Goal: Task Accomplishment & Management: Manage account settings

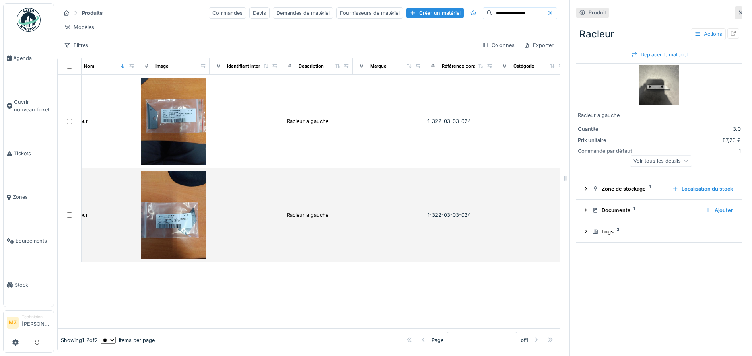
scroll to position [0, 14]
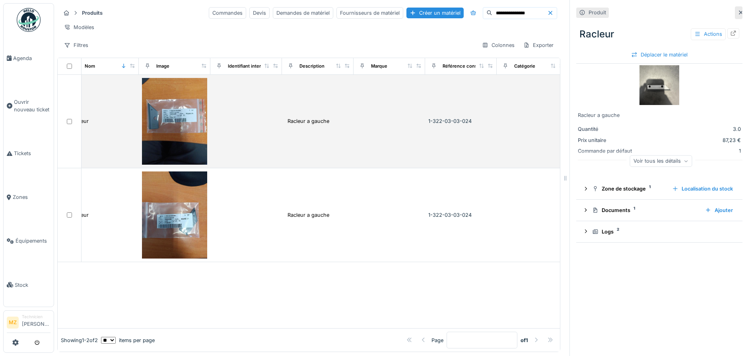
click at [307, 148] on td "Racleur a gauche" at bounding box center [318, 122] width 72 height 94
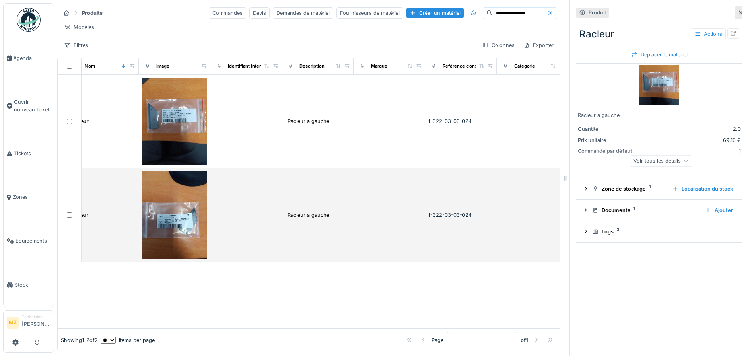
click at [392, 200] on td at bounding box center [390, 215] width 72 height 94
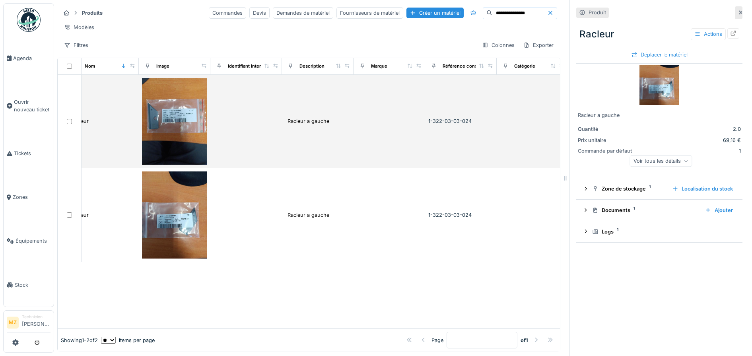
click at [405, 139] on td at bounding box center [390, 122] width 72 height 94
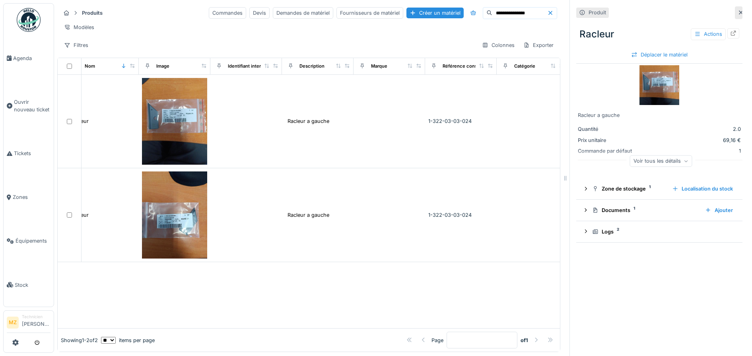
click at [655, 84] on img at bounding box center [660, 85] width 40 height 40
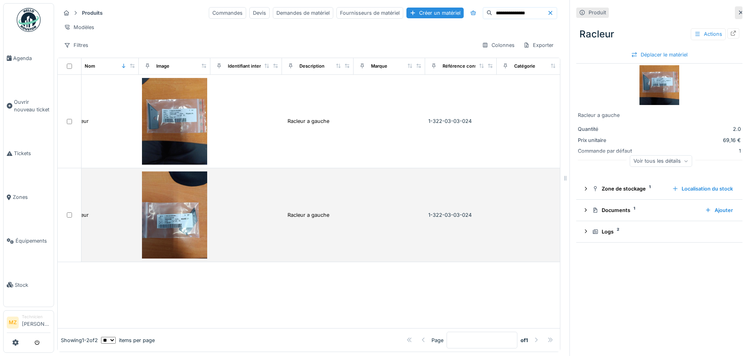
click at [170, 221] on img at bounding box center [174, 214] width 65 height 87
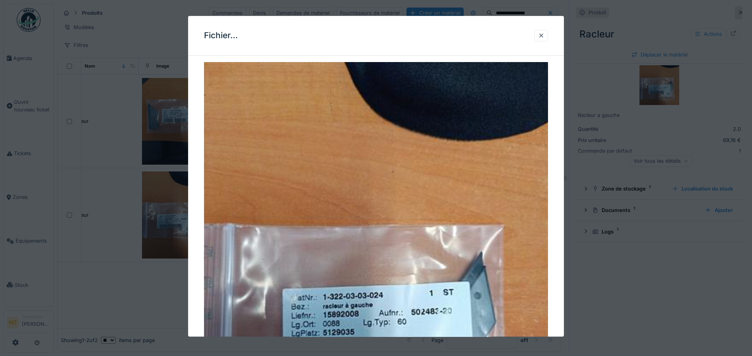
click at [583, 254] on div at bounding box center [376, 178] width 752 height 356
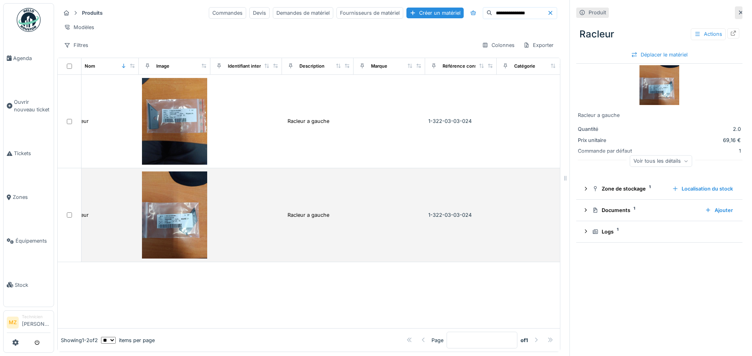
click at [357, 215] on td at bounding box center [390, 215] width 72 height 94
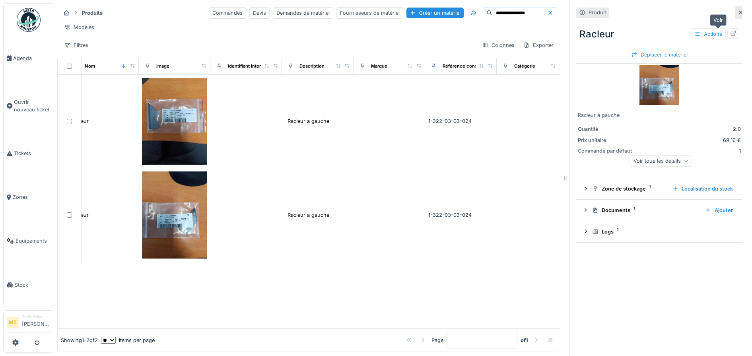
click at [728, 28] on div at bounding box center [734, 33] width 12 height 10
click at [513, 8] on input "**********" at bounding box center [519, 13] width 55 height 11
click at [516, 8] on input "**********" at bounding box center [519, 13] width 55 height 11
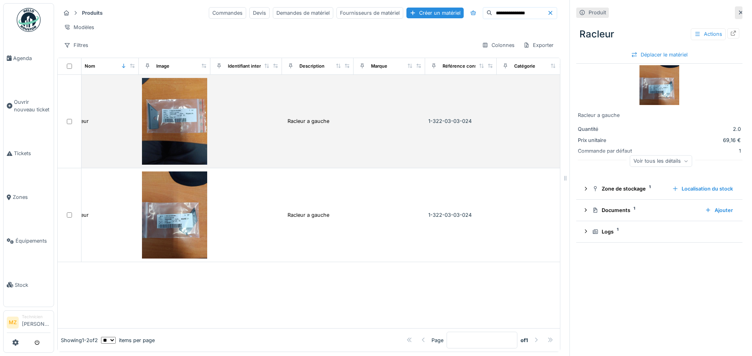
click at [340, 142] on td "Racleur a gauche" at bounding box center [318, 122] width 72 height 94
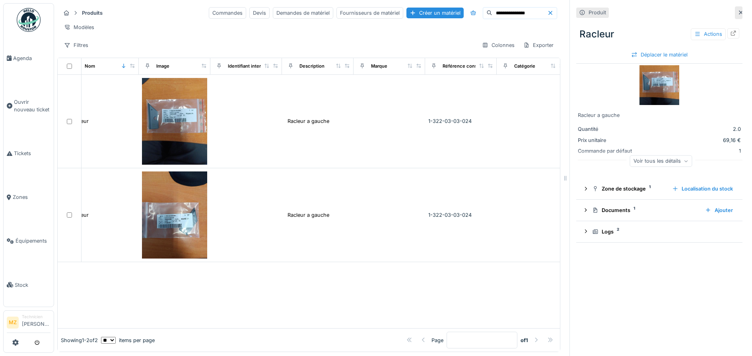
click at [518, 8] on input "**********" at bounding box center [519, 13] width 55 height 11
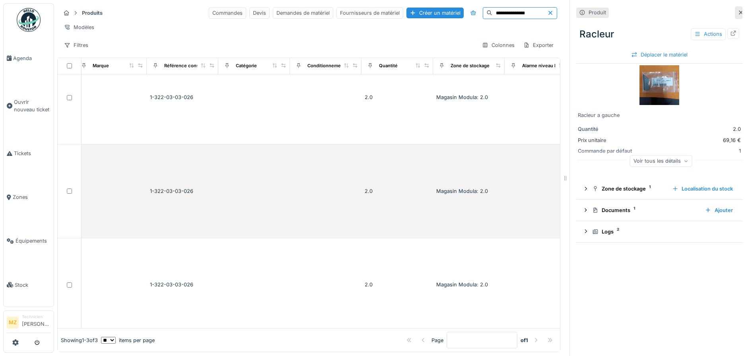
scroll to position [0, 293]
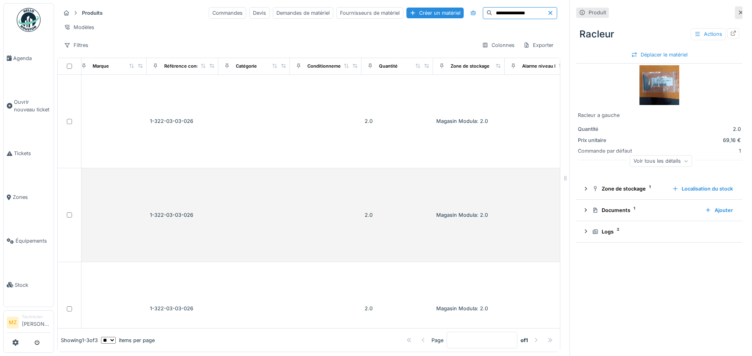
type input "**********"
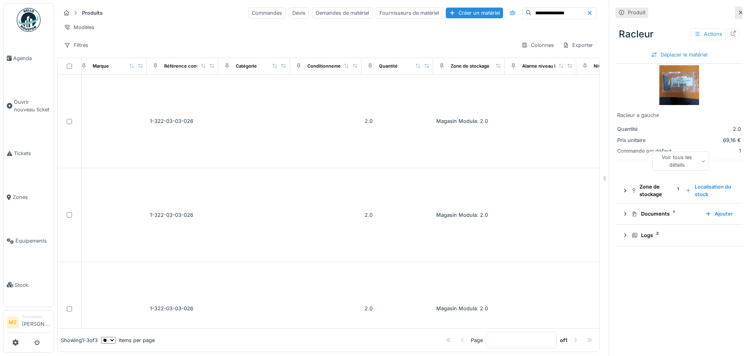
drag, startPoint x: 558, startPoint y: 174, endPoint x: 722, endPoint y: 163, distance: 164.6
click at [722, 163] on div "**********" at bounding box center [403, 178] width 698 height 356
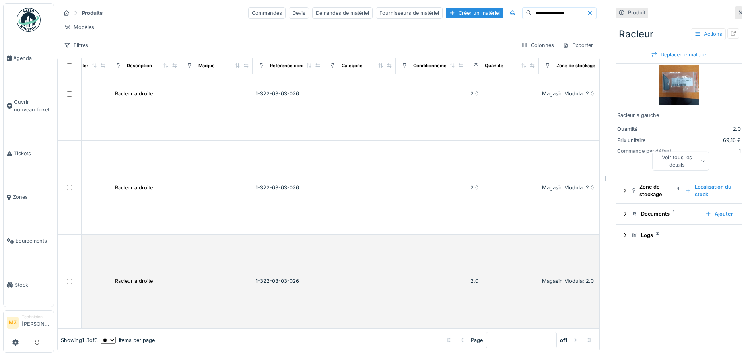
scroll to position [0, 187]
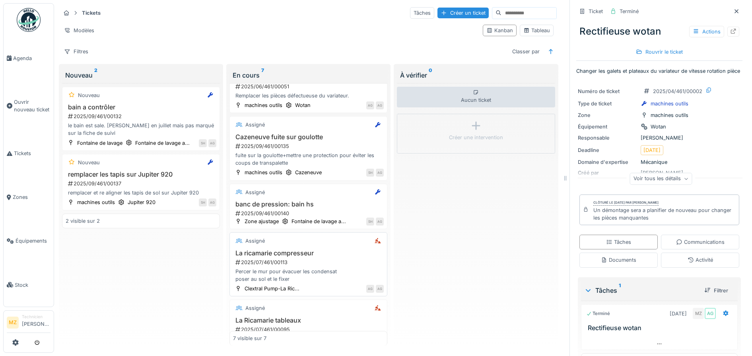
scroll to position [30, 0]
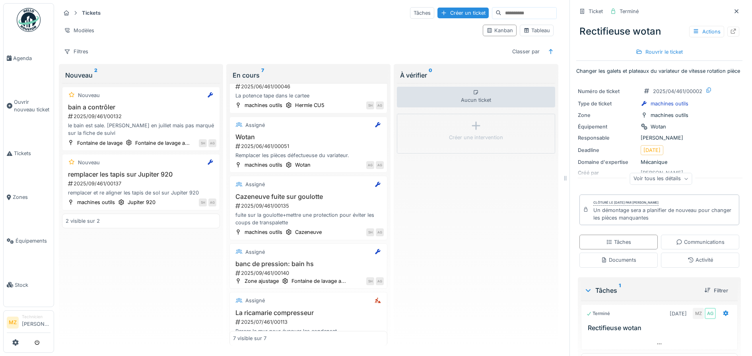
click at [22, 339] on div at bounding box center [29, 342] width 44 height 13
click at [21, 339] on div at bounding box center [29, 342] width 44 height 13
click at [16, 342] on icon at bounding box center [15, 342] width 6 height 6
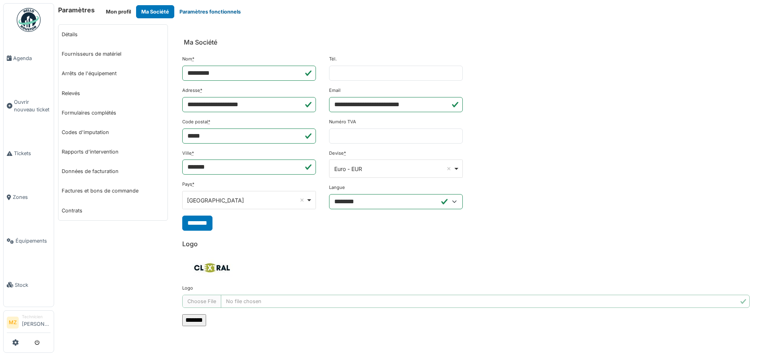
click at [204, 12] on button "Paramètres fonctionnels" at bounding box center [210, 11] width 72 height 13
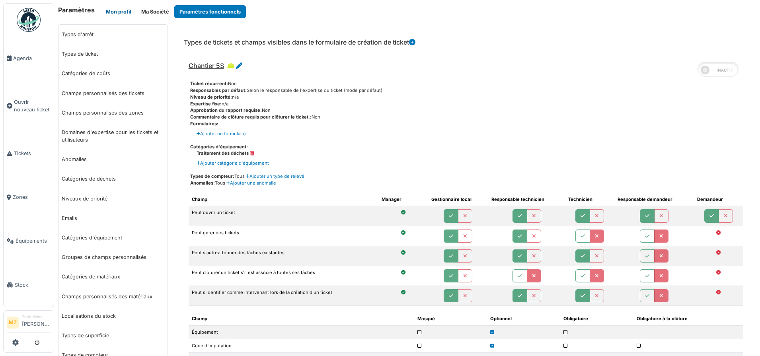
click at [125, 13] on button "Mon profil" at bounding box center [118, 11] width 35 height 13
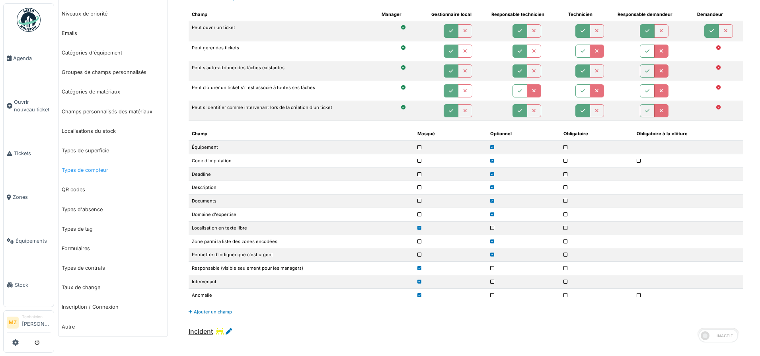
scroll to position [217, 0]
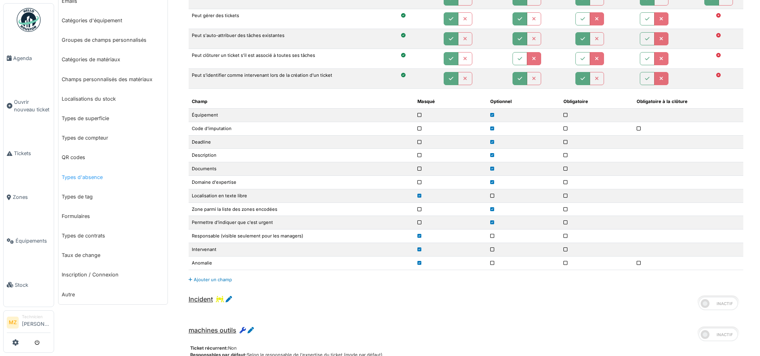
click at [108, 176] on link "Types d'absence" at bounding box center [112, 176] width 109 height 19
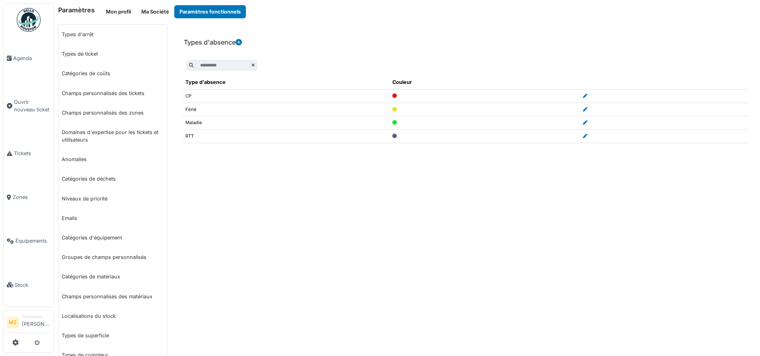
click at [24, 314] on div "Technicien" at bounding box center [36, 317] width 29 height 6
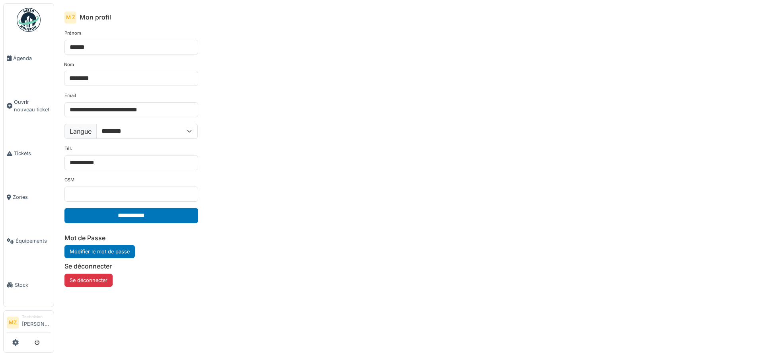
click at [23, 324] on li "Technicien Maxime Zabinski" at bounding box center [36, 322] width 29 height 17
click at [23, 65] on link "Agenda" at bounding box center [29, 58] width 50 height 44
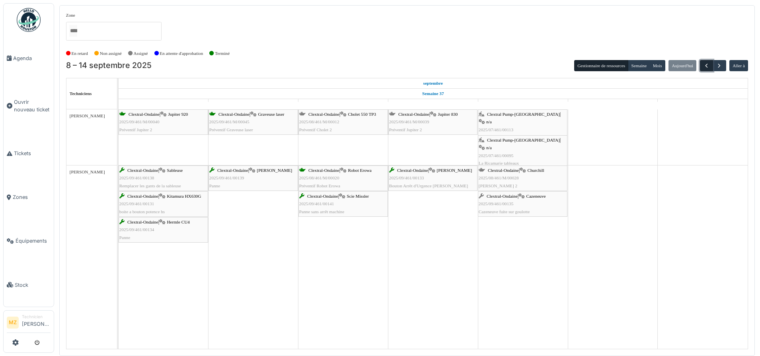
click at [708, 65] on span "button" at bounding box center [706, 65] width 7 height 7
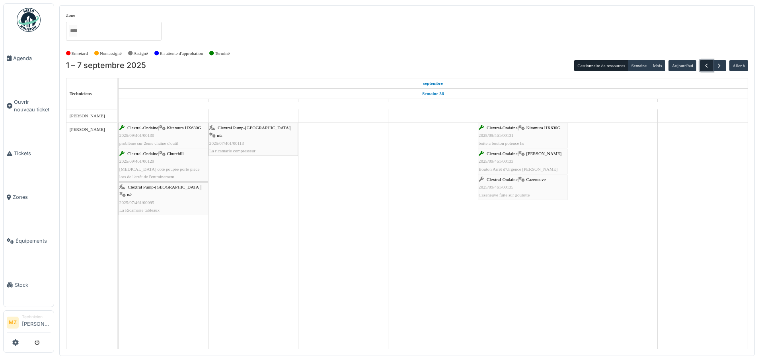
click at [702, 64] on button "button" at bounding box center [706, 66] width 13 height 12
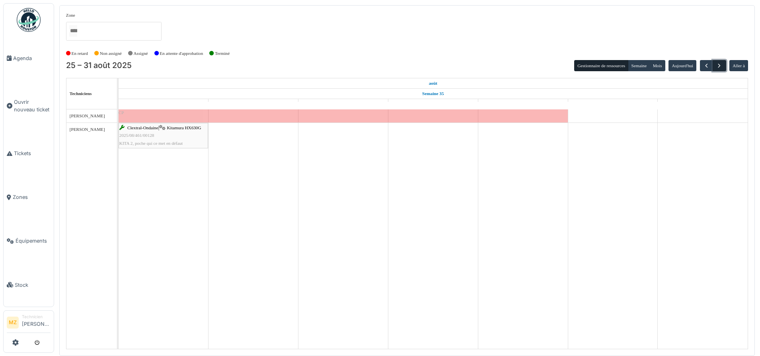
click at [718, 65] on span "button" at bounding box center [719, 65] width 7 height 7
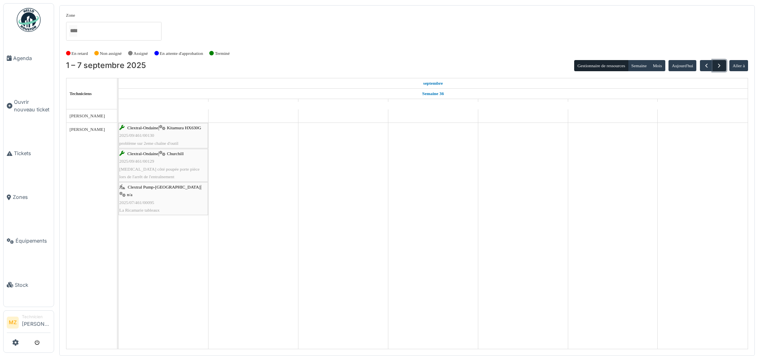
click at [718, 65] on span "button" at bounding box center [719, 65] width 7 height 7
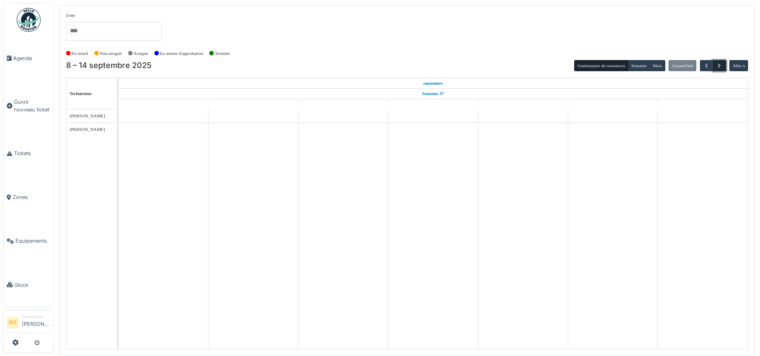
click at [718, 65] on span "button" at bounding box center [719, 65] width 7 height 7
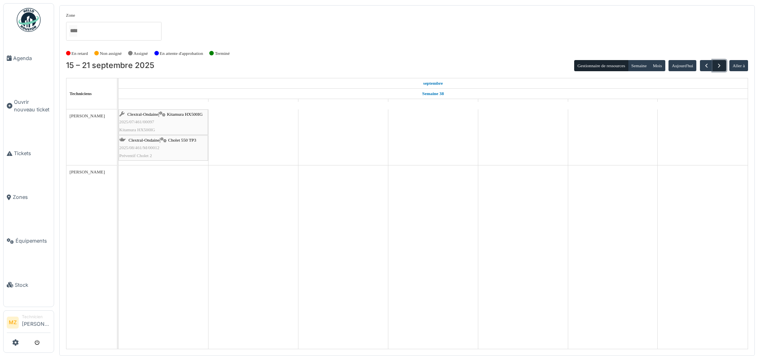
click at [716, 66] on span "button" at bounding box center [719, 65] width 7 height 7
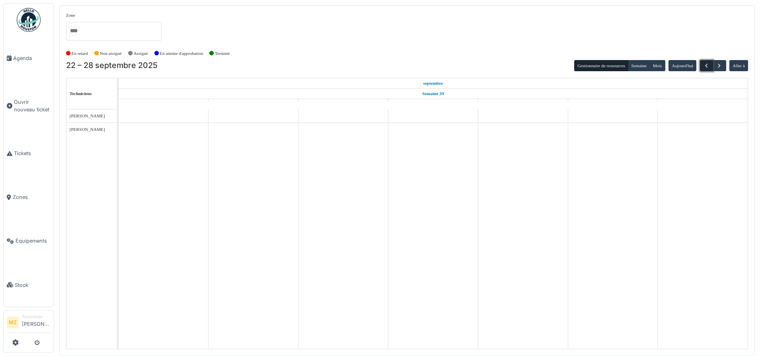
click at [706, 64] on span "button" at bounding box center [706, 65] width 7 height 7
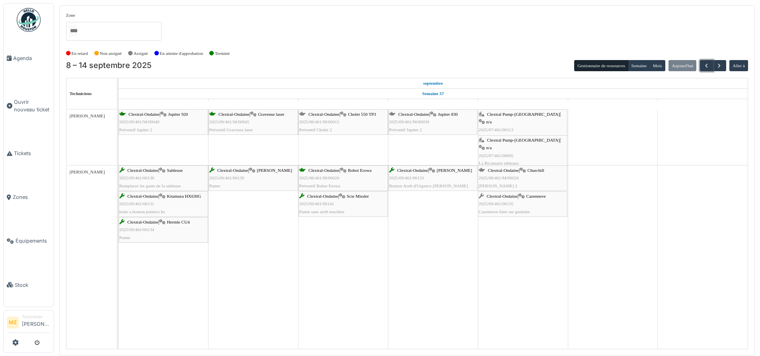
click at [362, 210] on div "Clextral-Ondaine | Scie Missler 2025/09/461/00141 Panne sans arrêt machine" at bounding box center [343, 204] width 88 height 23
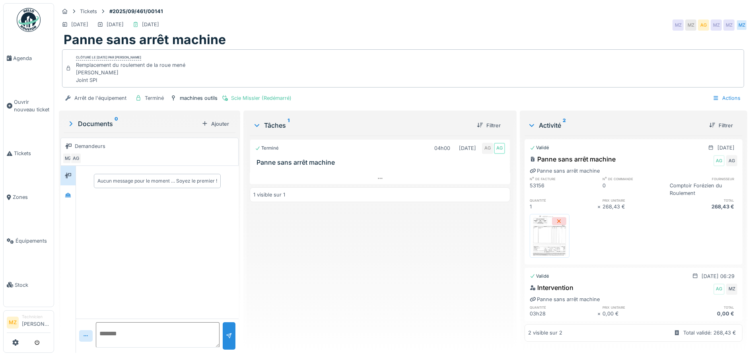
click at [552, 245] on img at bounding box center [550, 236] width 36 height 40
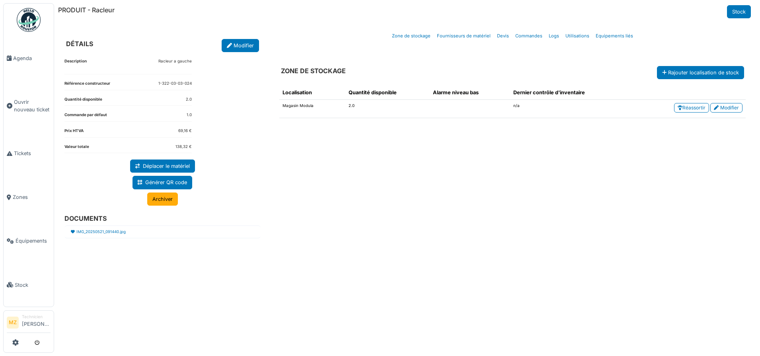
click at [171, 197] on link "Archiver" at bounding box center [162, 199] width 31 height 13
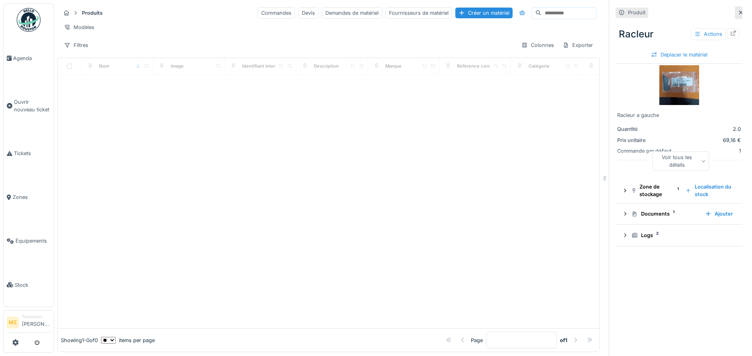
click at [541, 12] on input at bounding box center [568, 13] width 55 height 11
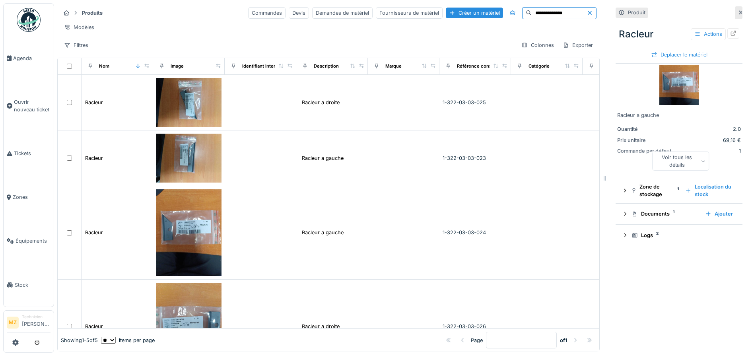
type input "**********"
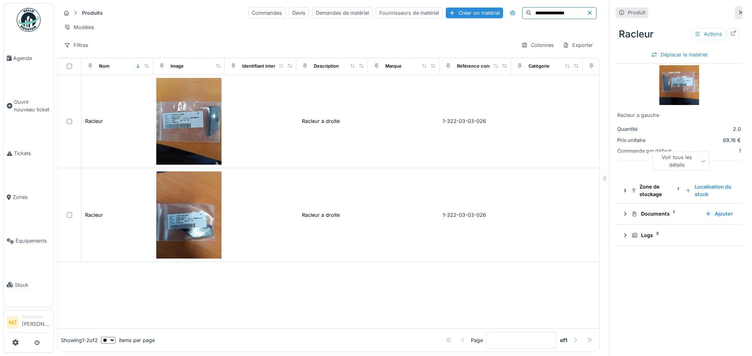
drag, startPoint x: 551, startPoint y: 15, endPoint x: 498, endPoint y: 24, distance: 53.7
click at [498, 24] on div "**********" at bounding box center [328, 28] width 543 height 51
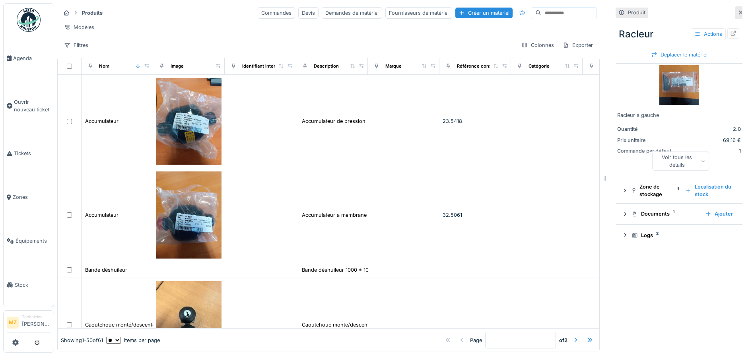
drag, startPoint x: 522, startPoint y: 19, endPoint x: 526, endPoint y: 16, distance: 4.8
paste input "**********"
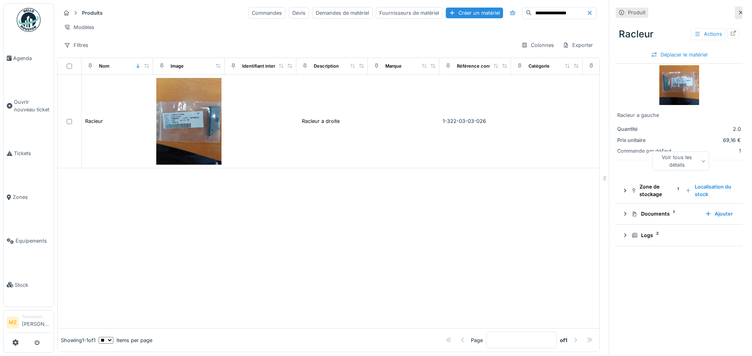
type input "**********"
click at [587, 13] on icon at bounding box center [590, 12] width 6 height 5
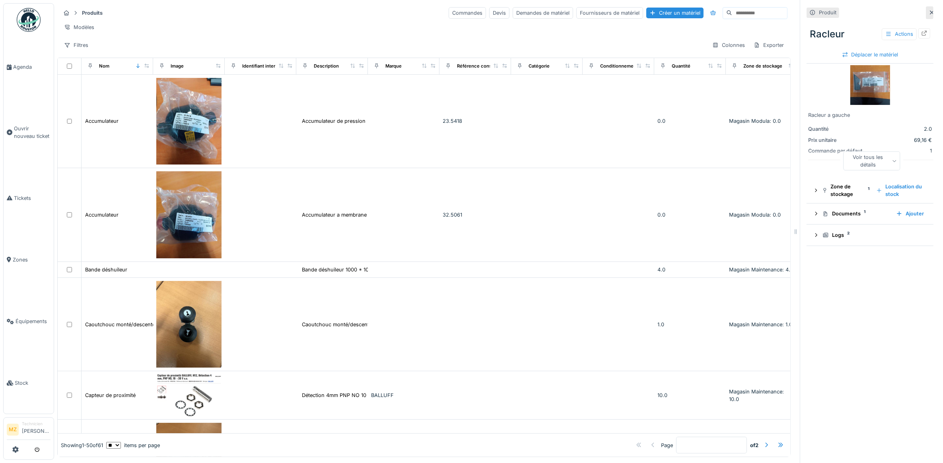
click at [752, 6] on div "Produits Commandes Devis Demandes de matériel Fournisseurs de matériel Créer un…" at bounding box center [423, 12] width 727 height 13
click at [751, 10] on input at bounding box center [759, 13] width 55 height 11
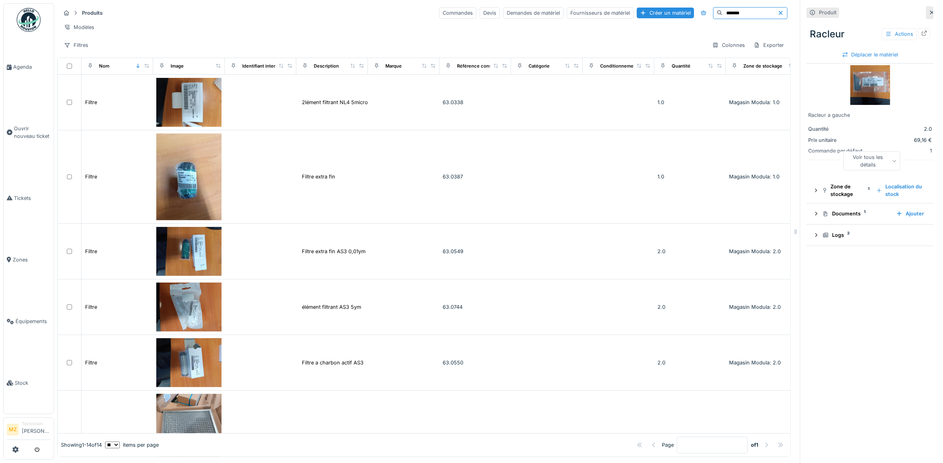
type input "******"
click at [752, 11] on icon at bounding box center [781, 12] width 6 height 5
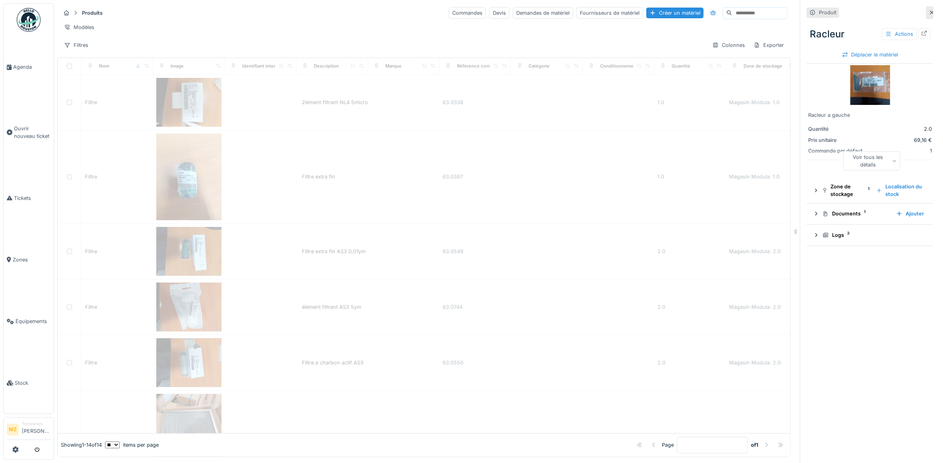
click at [746, 13] on input at bounding box center [759, 13] width 55 height 11
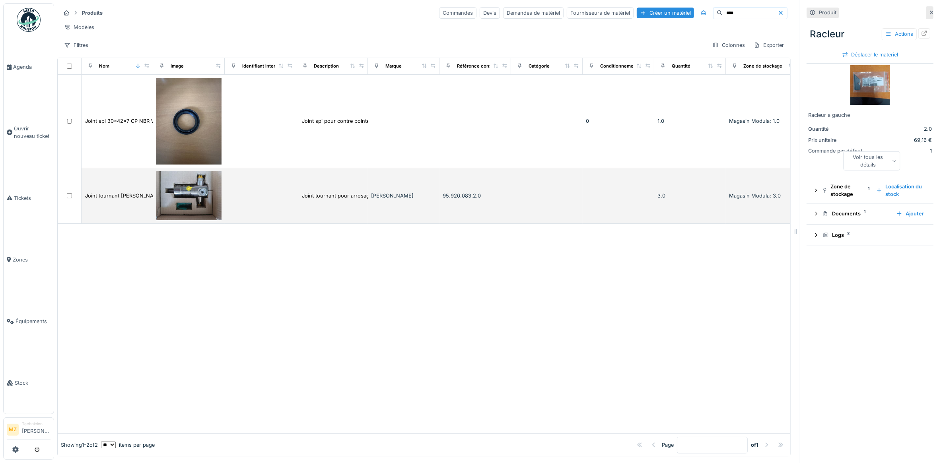
click at [415, 200] on div "[PERSON_NAME]" at bounding box center [403, 196] width 65 height 8
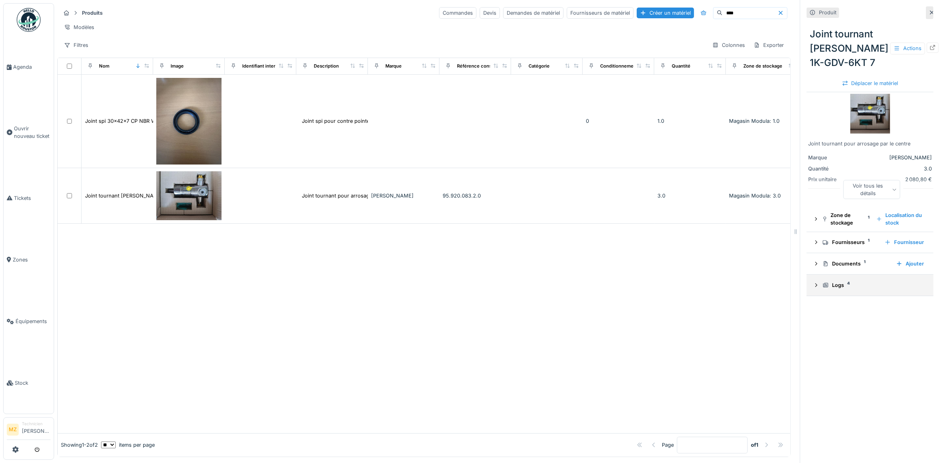
click at [752, 284] on sup "4" at bounding box center [848, 284] width 3 height 0
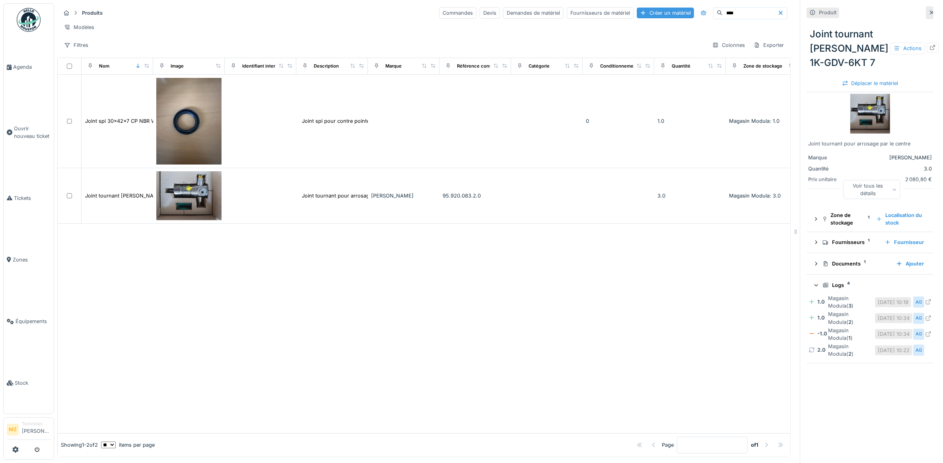
drag, startPoint x: 708, startPoint y: 11, endPoint x: 631, endPoint y: 14, distance: 77.2
click at [633, 14] on div "Commandes Devis Demandes de matériel Fournisseurs de matériel Créer un matériel…" at bounding box center [613, 13] width 348 height 12
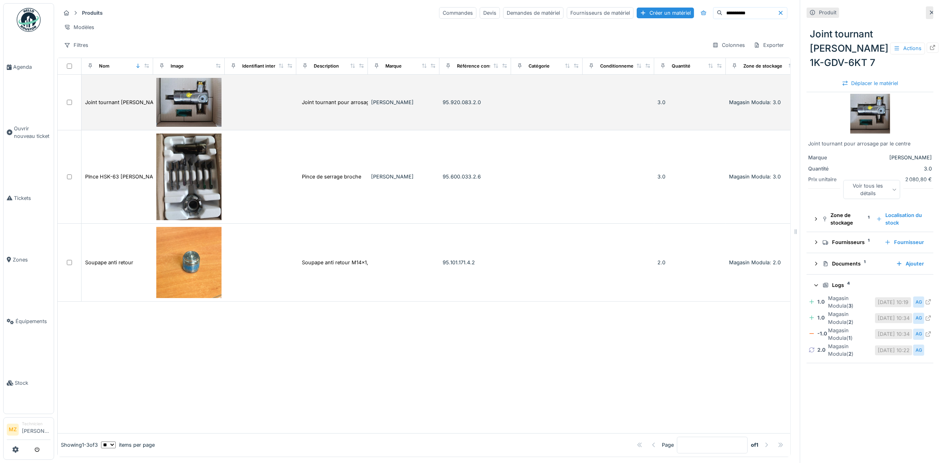
type input "**********"
click at [501, 106] on div "95.920.083.2.0" at bounding box center [475, 103] width 65 height 8
click at [668, 103] on td "3.0" at bounding box center [690, 103] width 72 height 56
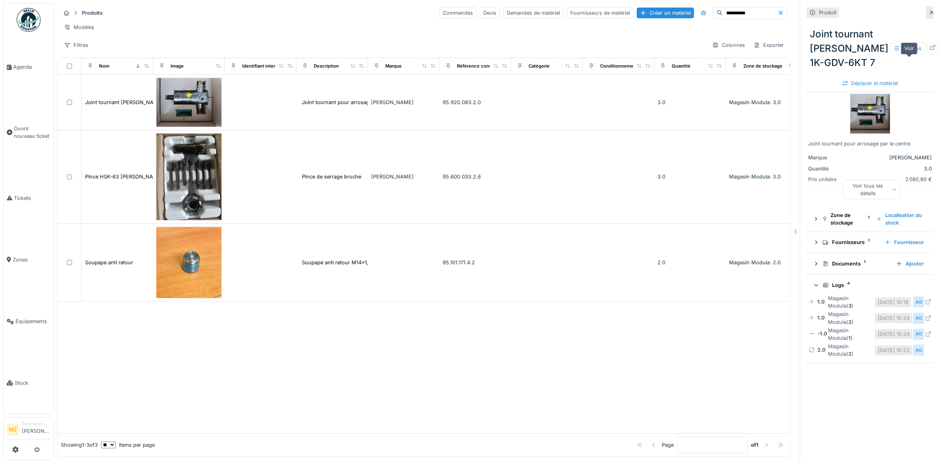
click at [752, 53] on div at bounding box center [933, 48] width 12 height 10
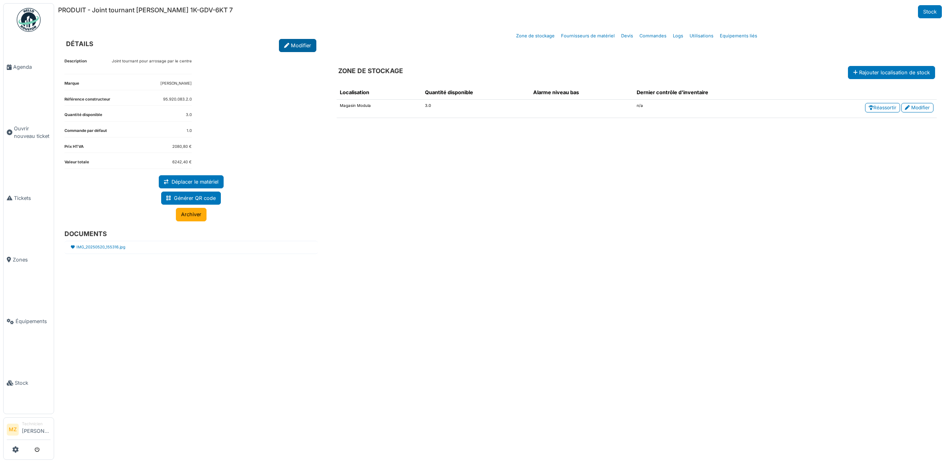
click at [305, 47] on link "Modifier" at bounding box center [297, 45] width 37 height 13
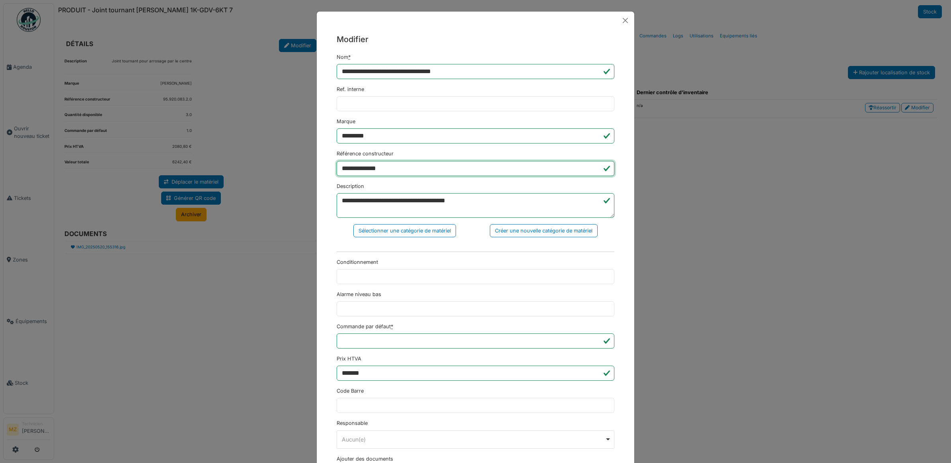
click at [404, 169] on input "**********" at bounding box center [476, 168] width 278 height 15
drag, startPoint x: 401, startPoint y: 167, endPoint x: 319, endPoint y: 162, distance: 81.3
click at [319, 162] on div "**********" at bounding box center [475, 266] width 317 height 475
click at [389, 163] on input "**********" at bounding box center [476, 168] width 278 height 15
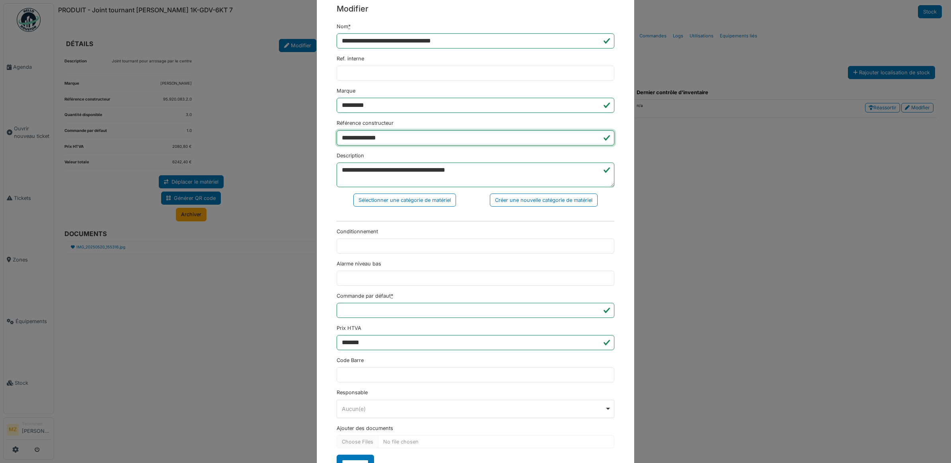
scroll to position [65, 0]
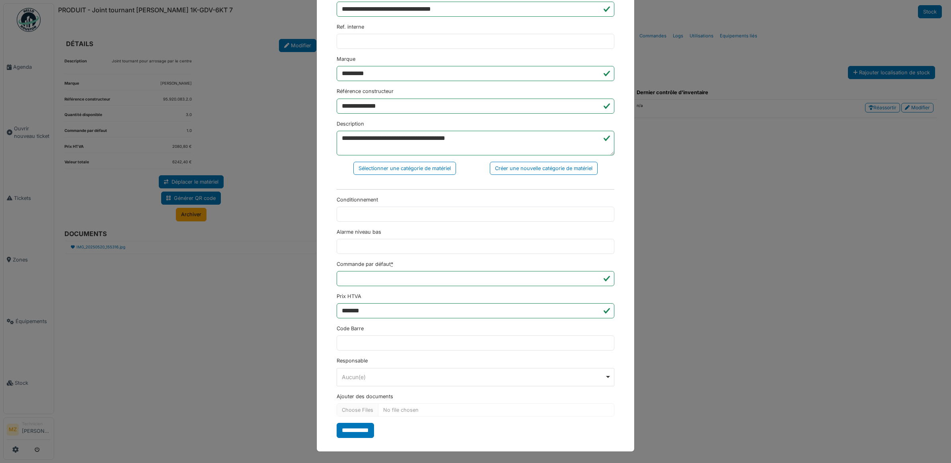
click at [713, 278] on div "**********" at bounding box center [475, 231] width 951 height 463
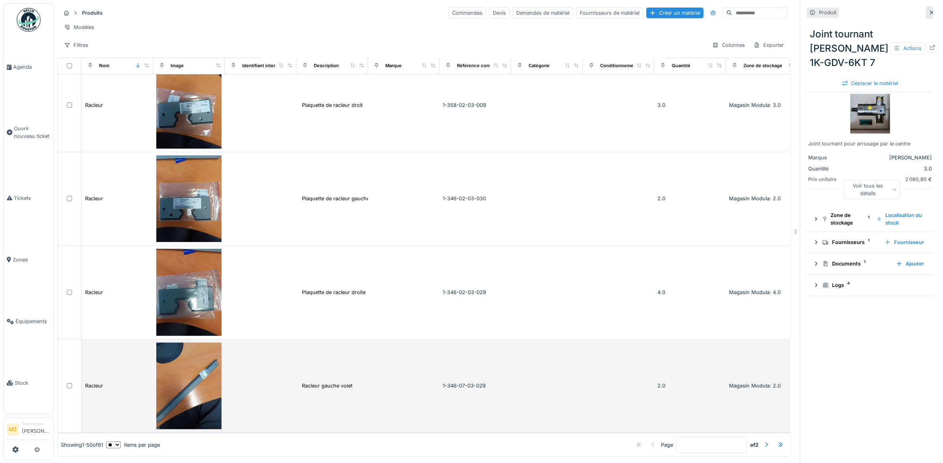
scroll to position [7, 0]
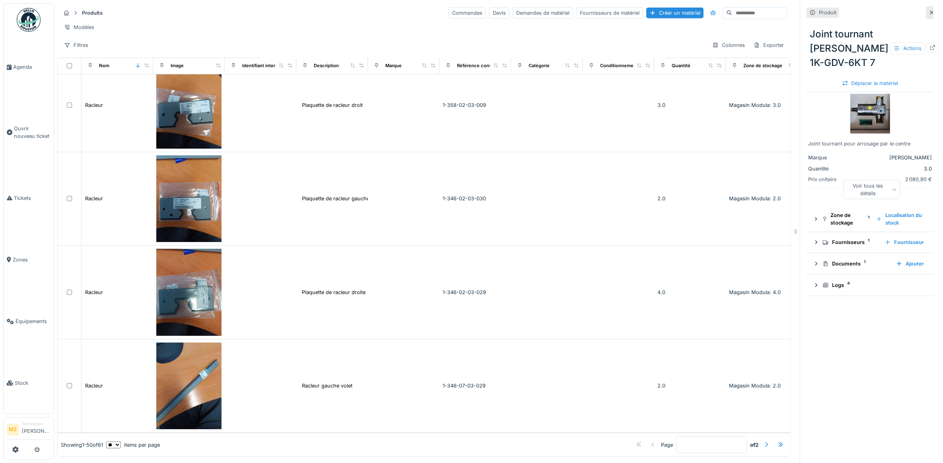
click at [760, 440] on div at bounding box center [766, 445] width 13 height 11
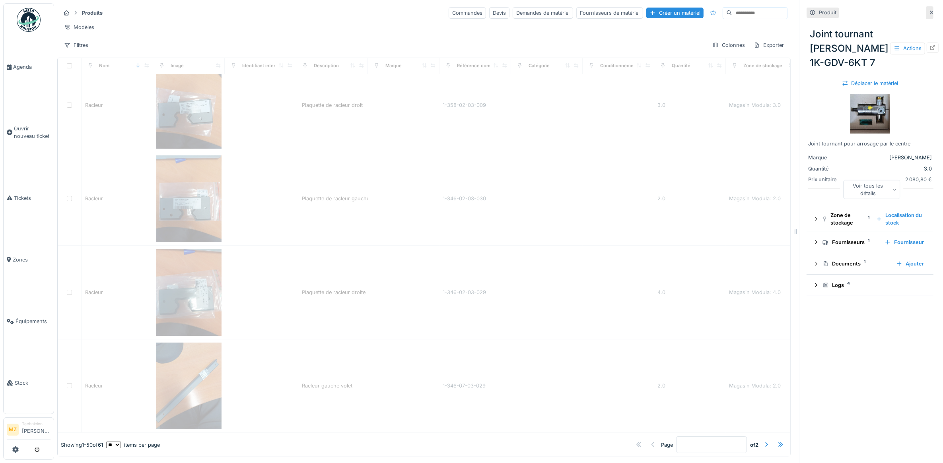
type input "*"
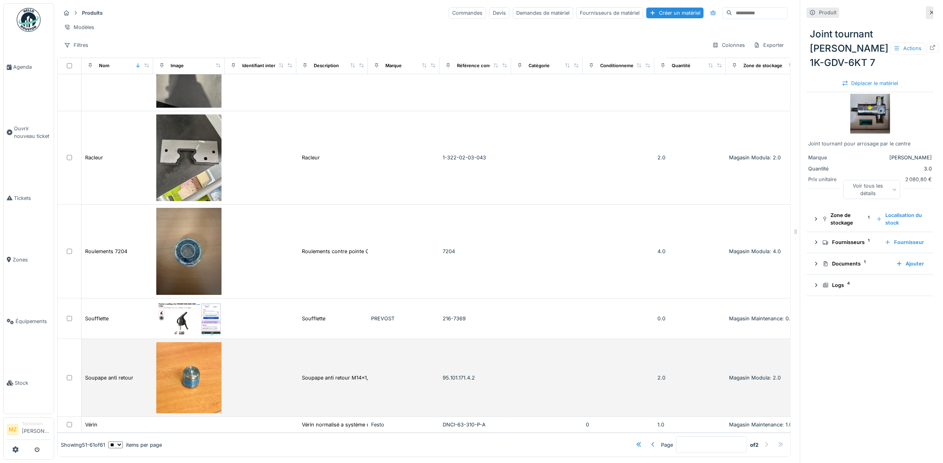
scroll to position [472, 0]
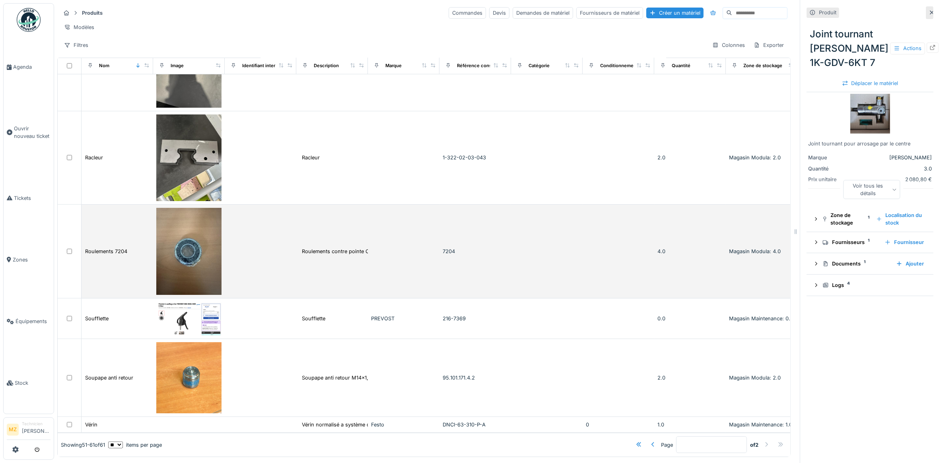
click at [354, 224] on td "Roulements contre pointe CU4/CU5" at bounding box center [332, 252] width 72 height 94
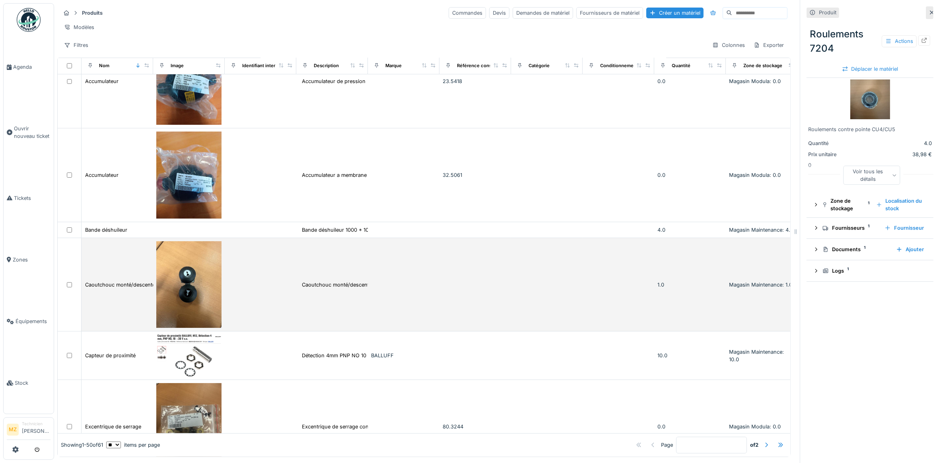
scroll to position [149, 0]
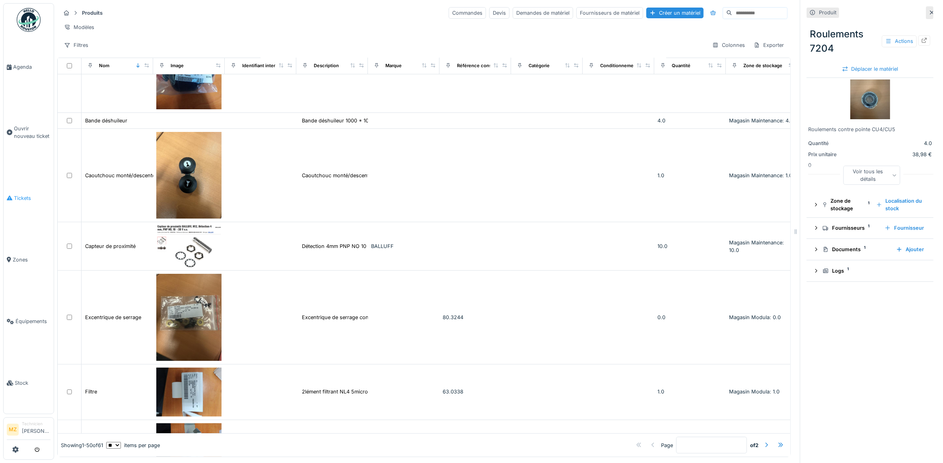
click at [23, 199] on link "Tickets" at bounding box center [29, 198] width 50 height 62
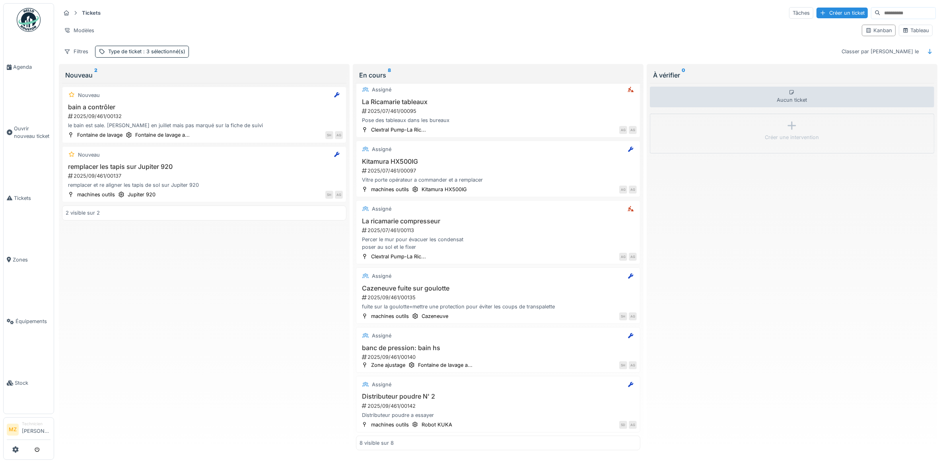
scroll to position [132, 0]
click at [505, 398] on h3 "Distributeur poudre N' 2" at bounding box center [498, 397] width 277 height 8
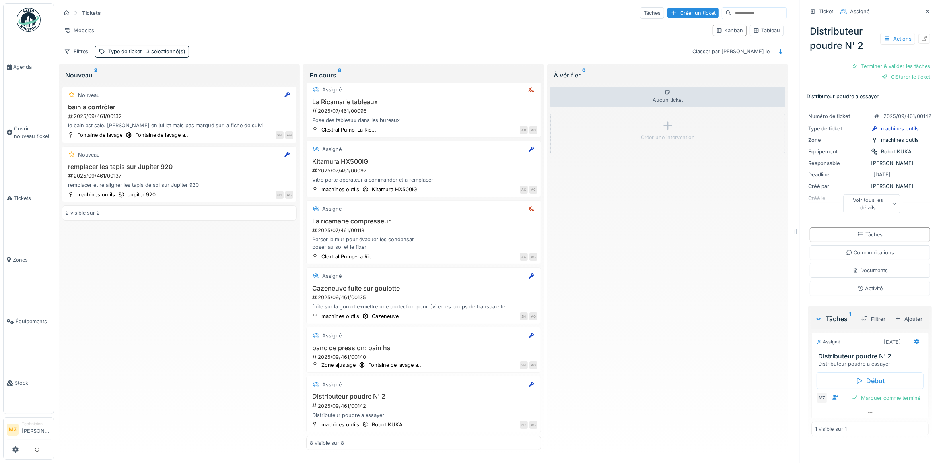
click at [874, 199] on div "Voir tous les détails" at bounding box center [871, 203] width 57 height 19
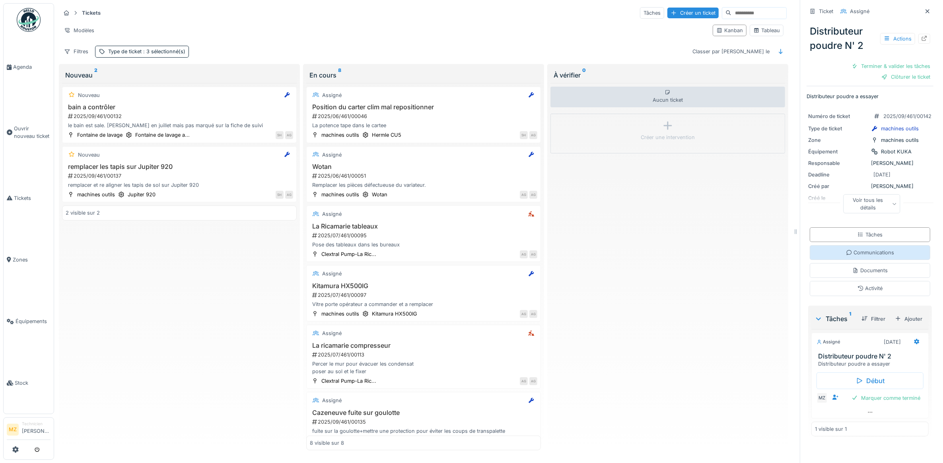
click at [882, 259] on div "Communications" at bounding box center [870, 252] width 121 height 15
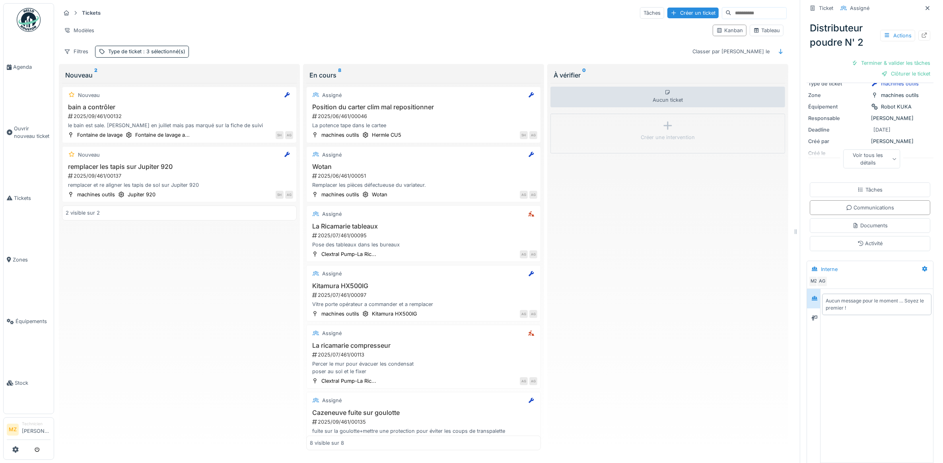
scroll to position [84, 0]
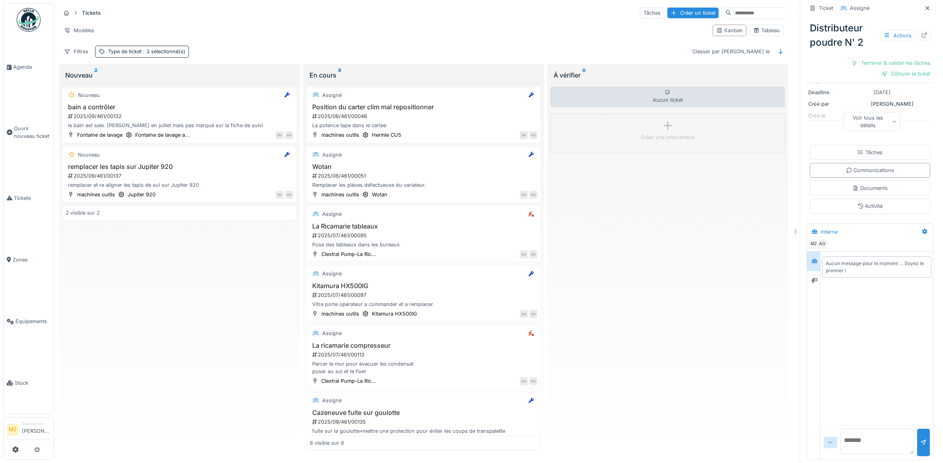
click at [857, 433] on textarea at bounding box center [878, 441] width 74 height 25
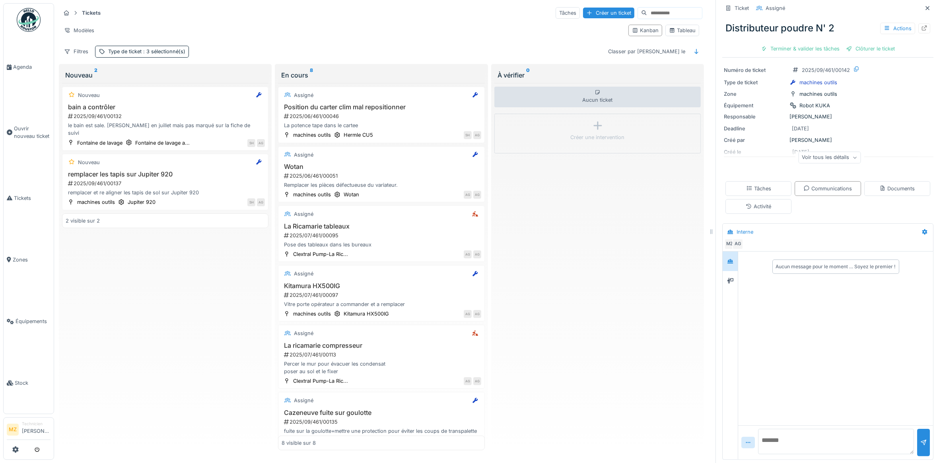
scroll to position [23, 0]
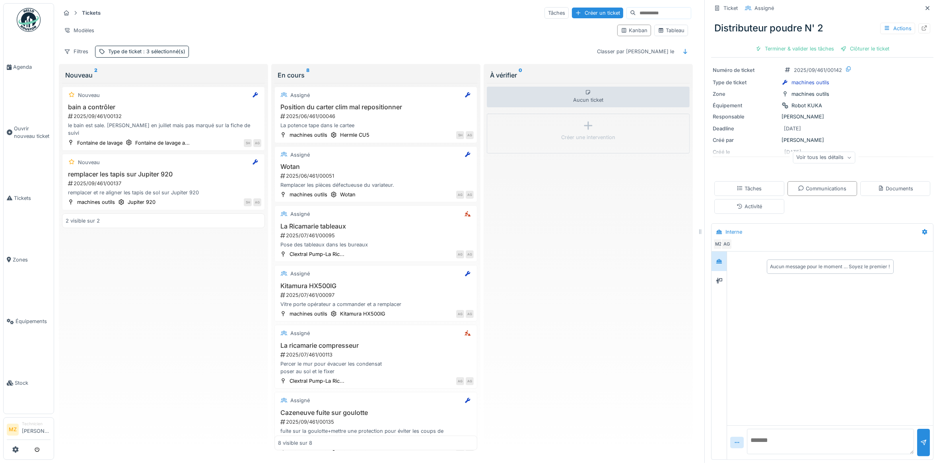
drag, startPoint x: 788, startPoint y: 227, endPoint x: 631, endPoint y: 239, distance: 157.2
click at [697, 233] on div at bounding box center [701, 231] width 8 height 463
click at [615, 237] on div "Aucun ticket Créer une intervention" at bounding box center [587, 267] width 202 height 368
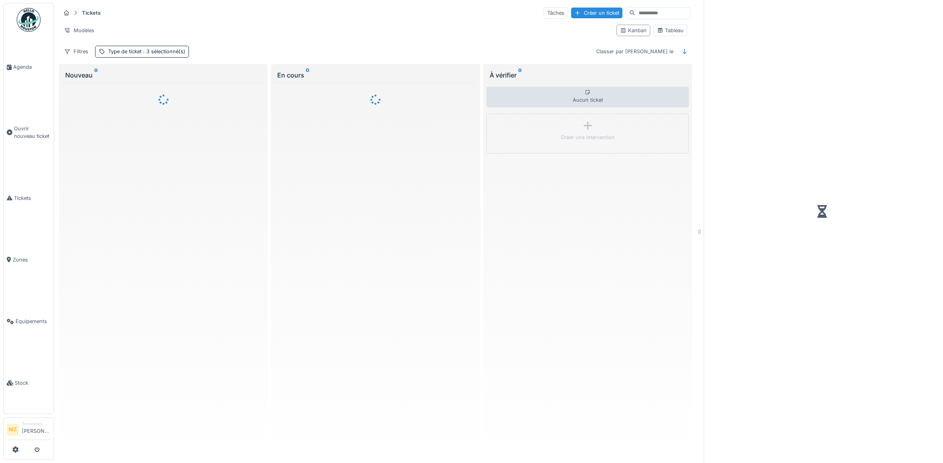
scroll to position [4, 0]
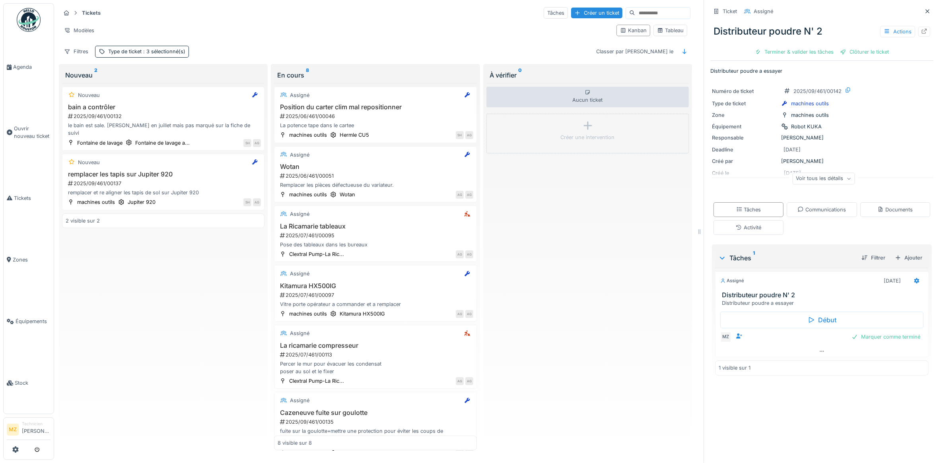
click at [798, 173] on div "Voir tous les détails" at bounding box center [823, 179] width 62 height 12
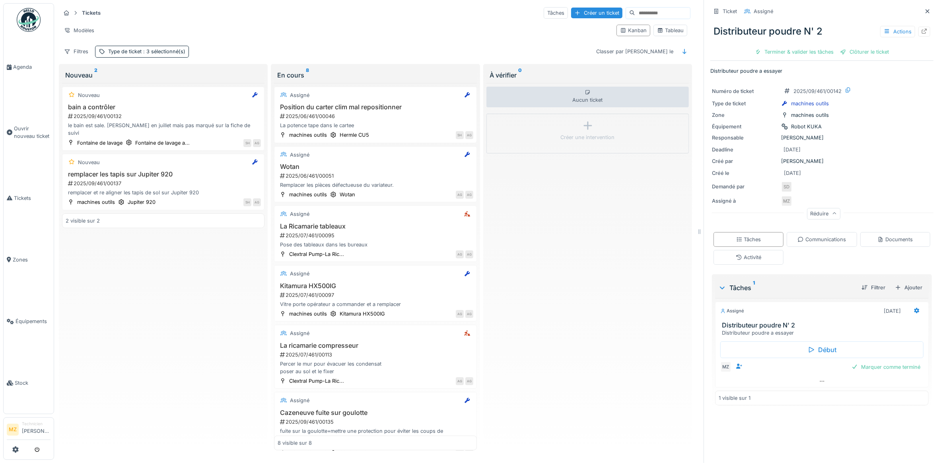
scroll to position [0, 0]
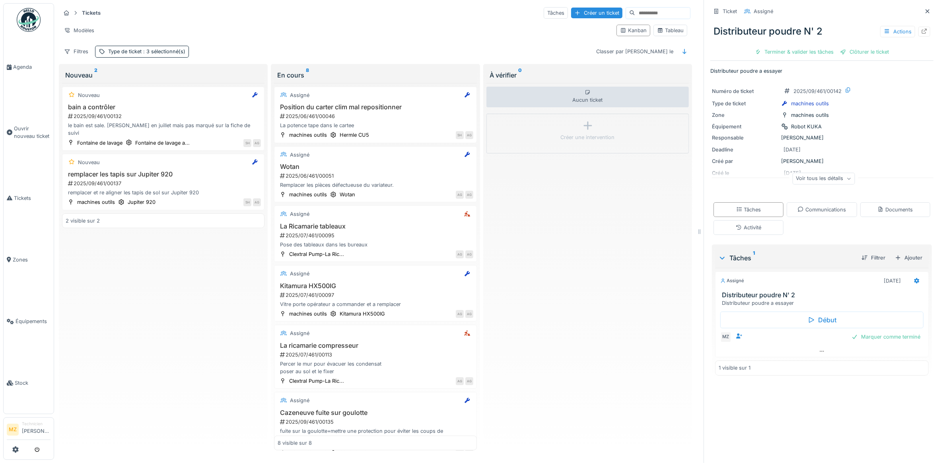
click at [103, 220] on div "2 visible sur 2" at bounding box center [163, 221] width 202 height 15
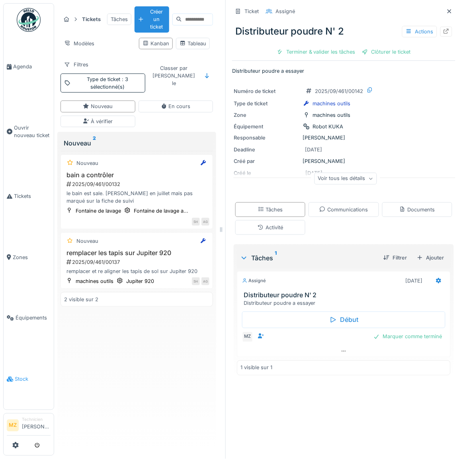
click at [10, 377] on icon at bounding box center [10, 380] width 6 height 6
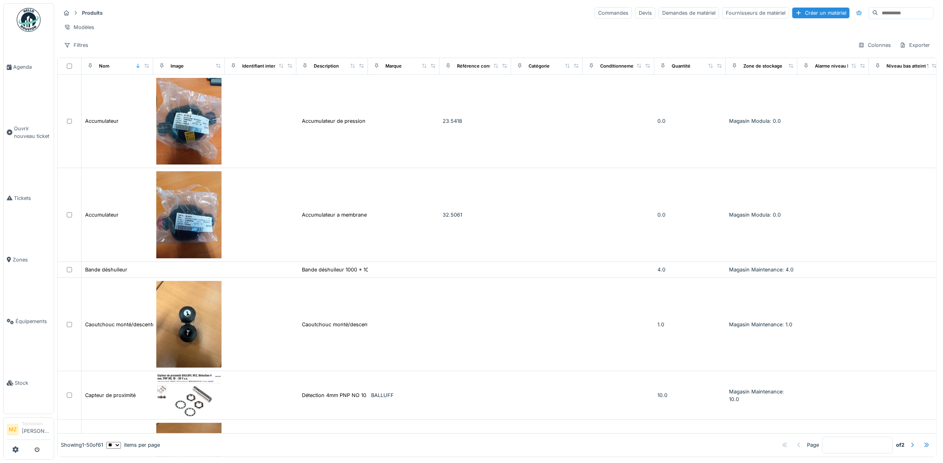
click at [878, 13] on input at bounding box center [905, 13] width 55 height 11
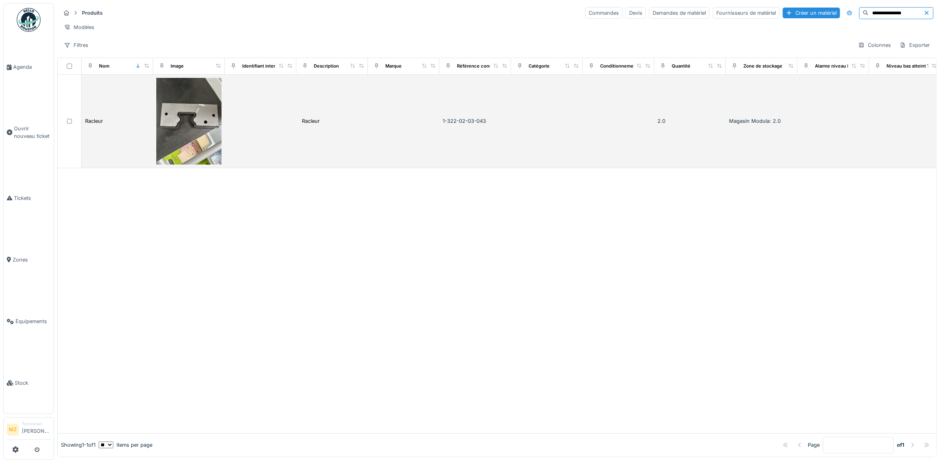
type input "**********"
click at [410, 120] on td at bounding box center [404, 122] width 72 height 94
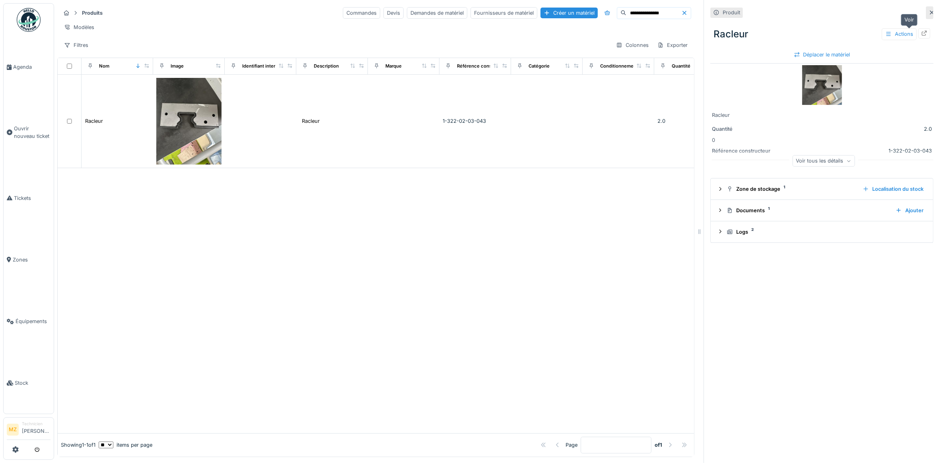
click at [921, 35] on icon at bounding box center [924, 33] width 6 height 5
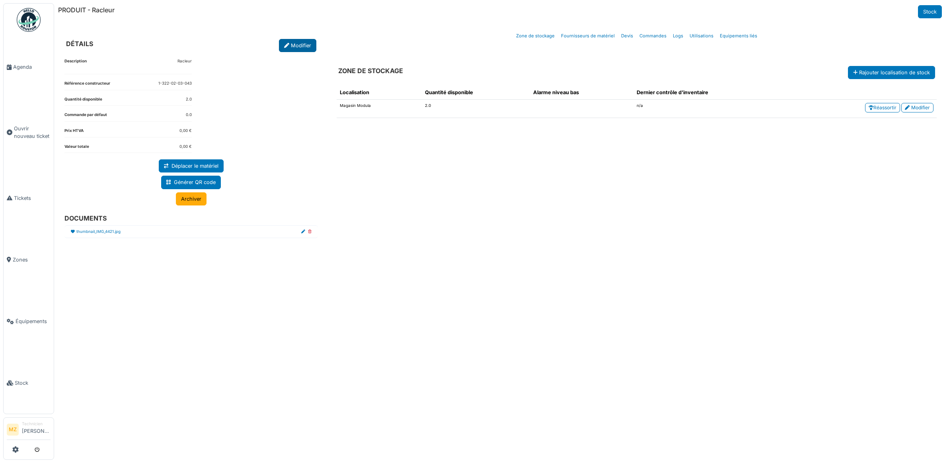
click at [298, 50] on link "Modifier" at bounding box center [297, 45] width 37 height 13
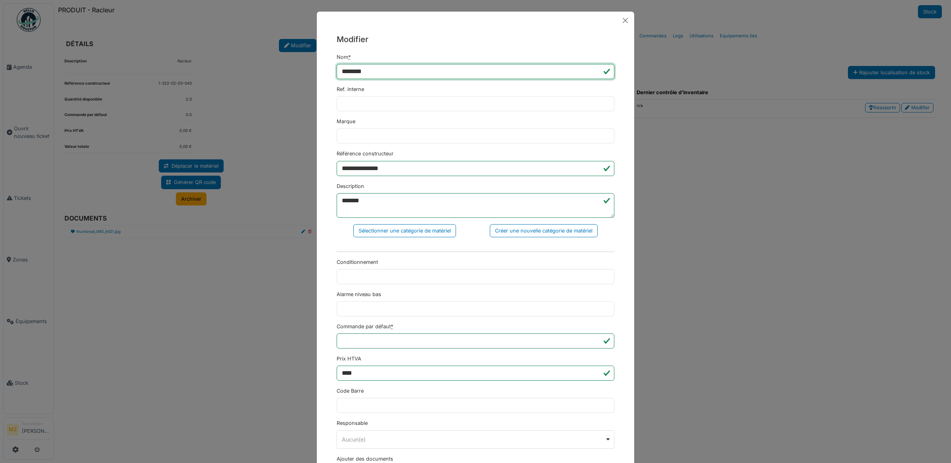
click at [381, 71] on input "*******" at bounding box center [476, 71] width 278 height 15
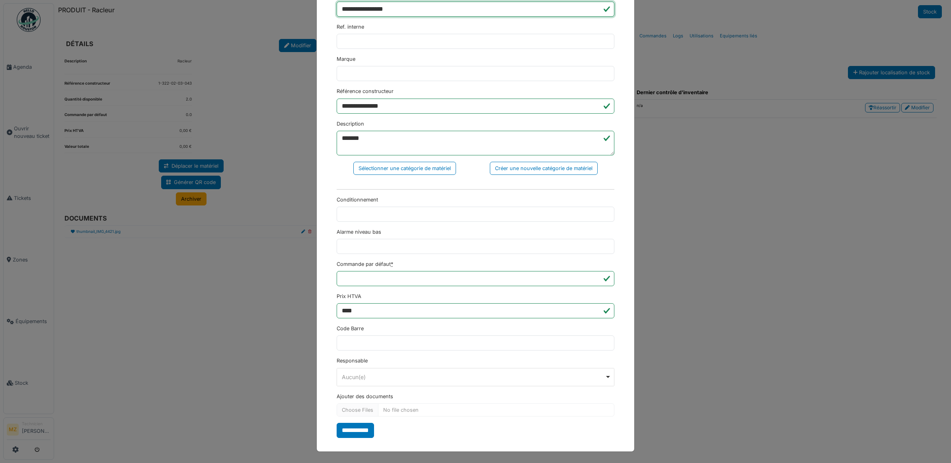
scroll to position [65, 0]
type input "**********"
click at [360, 429] on input "**********" at bounding box center [355, 430] width 37 height 15
